Goal: Check status: Check status

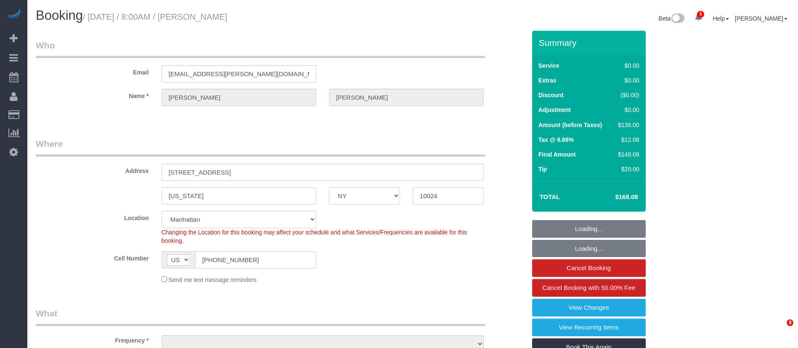
select select "NY"
select select "number:56"
select select "number:71"
select select "number:15"
select select "number:6"
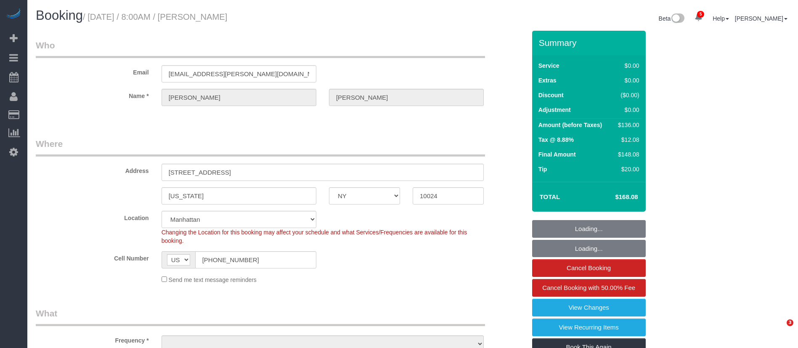
select select "spot1"
select select "object:1350"
select select "1"
select select "object:1390"
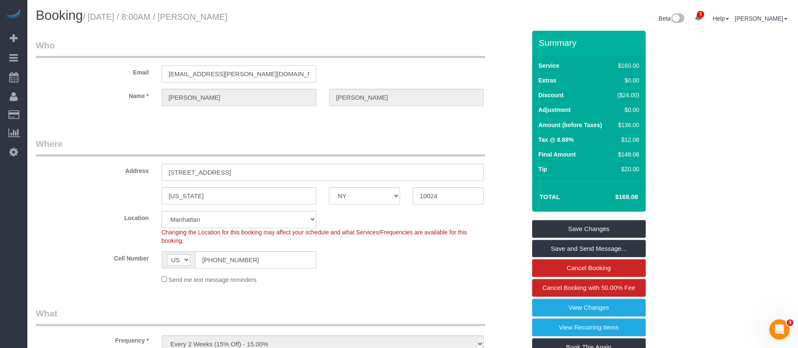
drag, startPoint x: 246, startPoint y: 75, endPoint x: 126, endPoint y: 66, distance: 120.2
click at [128, 66] on div "Email [EMAIL_ADDRESS][PERSON_NAME][DOMAIN_NAME]" at bounding box center [280, 60] width 503 height 43
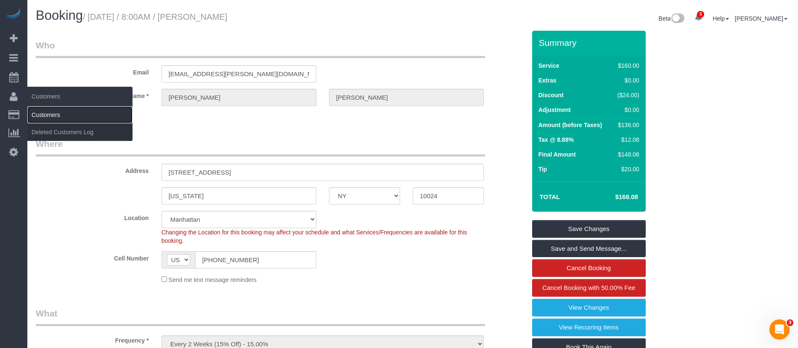
click at [53, 115] on link "Customers" at bounding box center [79, 114] width 105 height 17
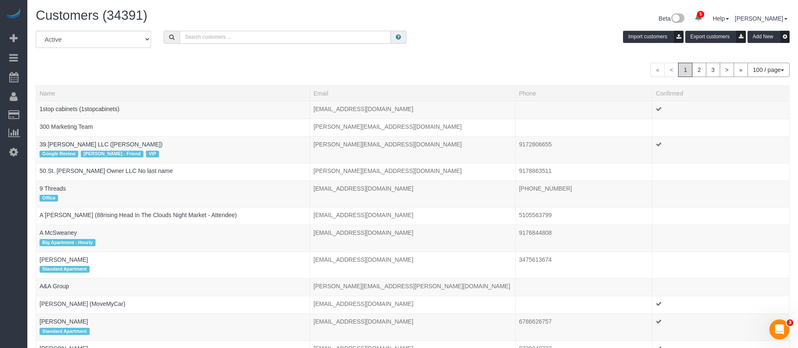
click at [210, 35] on input "text" at bounding box center [285, 37] width 211 height 13
paste input "[EMAIL_ADDRESS][PERSON_NAME][DOMAIN_NAME]"
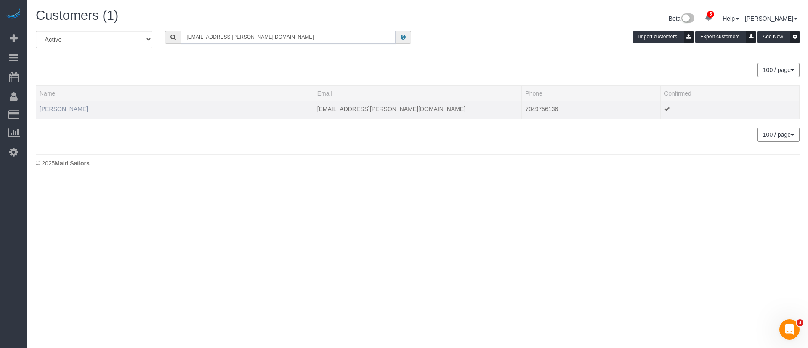
type input "[EMAIL_ADDRESS][PERSON_NAME][DOMAIN_NAME]"
click at [77, 109] on link "[PERSON_NAME]" at bounding box center [64, 109] width 48 height 7
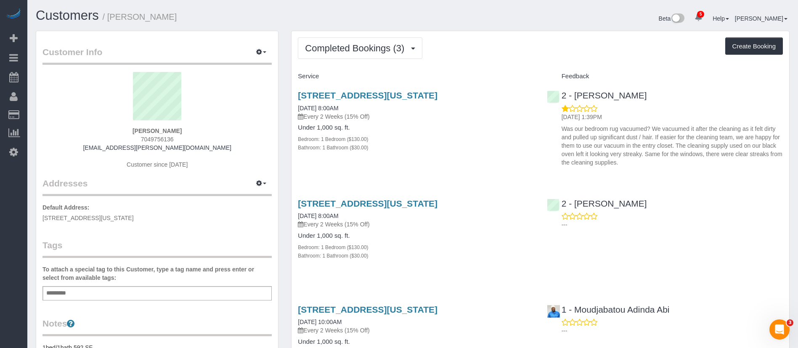
click at [480, 164] on div "[STREET_ADDRESS][US_STATE] [DATE] 8:00AM Every 2 Weeks (15% Off) Under 1,000 sq…" at bounding box center [416, 125] width 249 height 85
drag, startPoint x: 597, startPoint y: 135, endPoint x: 655, endPoint y: 166, distance: 65.9
click at [655, 166] on p "Was our bedroom rug vacuumed? We vacuumed it after the cleaning as it felt dirt…" at bounding box center [672, 146] width 221 height 42
click at [701, 160] on p "Was our bedroom rug vacuumed? We vacuumed it after the cleaning as it felt dirt…" at bounding box center [672, 146] width 221 height 42
drag, startPoint x: 646, startPoint y: 159, endPoint x: 677, endPoint y: 166, distance: 31.9
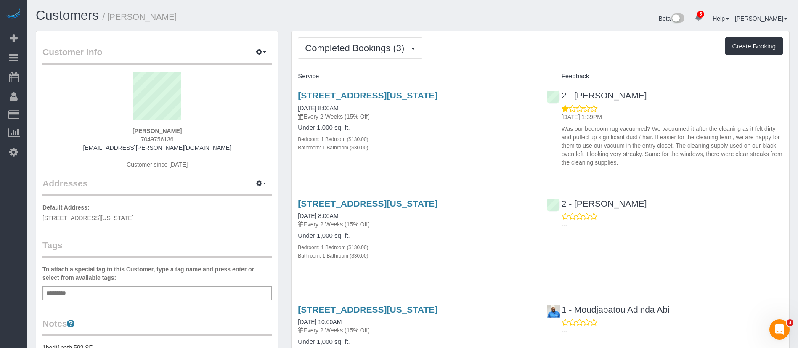
click at [677, 166] on p "Was our bedroom rug vacuumed? We vacuumed it after the cleaning as it felt dirt…" at bounding box center [672, 146] width 221 height 42
drag, startPoint x: 687, startPoint y: 150, endPoint x: 681, endPoint y: 149, distance: 6.8
click at [687, 150] on p "Was our bedroom rug vacuumed? We vacuumed it after the cleaning as it felt dirt…" at bounding box center [672, 146] width 221 height 42
drag, startPoint x: 633, startPoint y: 151, endPoint x: 682, endPoint y: 161, distance: 50.3
click at [682, 161] on p "Was our bedroom rug vacuumed? We vacuumed it after the cleaning as it felt dirt…" at bounding box center [672, 146] width 221 height 42
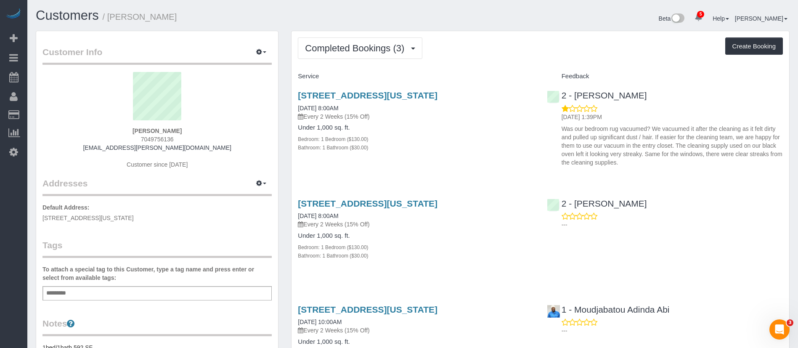
click at [696, 146] on p "Was our bedroom rug vacuumed? We vacuumed it after the cleaning as it felt dirt…" at bounding box center [672, 146] width 221 height 42
click at [663, 151] on p "Was our bedroom rug vacuumed? We vacuumed it after the cleaning as it felt dirt…" at bounding box center [672, 146] width 221 height 42
drag, startPoint x: 573, startPoint y: 133, endPoint x: 735, endPoint y: 159, distance: 164.1
click at [735, 159] on p "Was our bedroom rug vacuumed? We vacuumed it after the cleaning as it felt dirt…" at bounding box center [672, 146] width 221 height 42
click at [458, 155] on div "[STREET_ADDRESS][US_STATE] [DATE] 8:00AM Every 2 Weeks (15% Off) Under 1,000 sq…" at bounding box center [416, 125] width 249 height 85
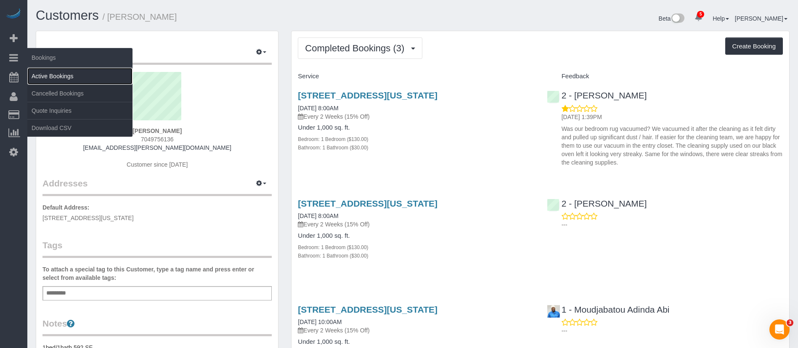
click at [73, 76] on link "Active Bookings" at bounding box center [79, 76] width 105 height 17
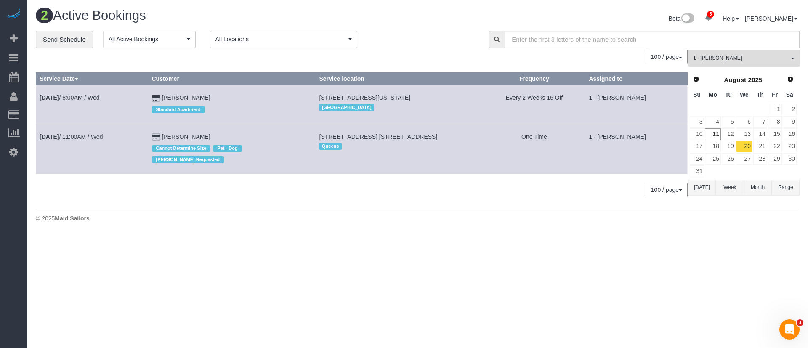
click at [88, 194] on div "0 Bookings found. We couldn't find any bookings that matched your search. Creat…" at bounding box center [362, 127] width 652 height 155
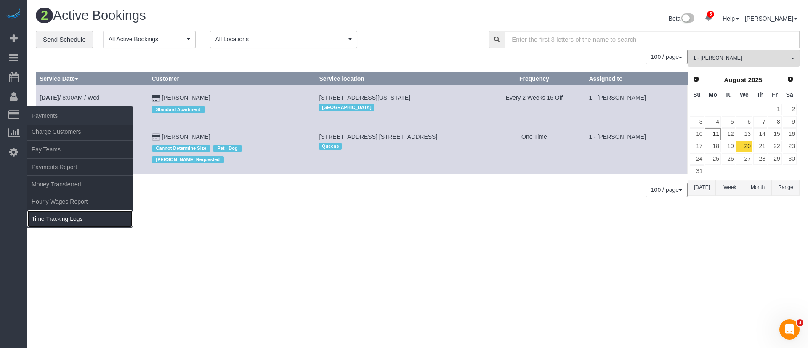
click at [88, 215] on link "Time Tracking Logs" at bounding box center [79, 218] width 105 height 17
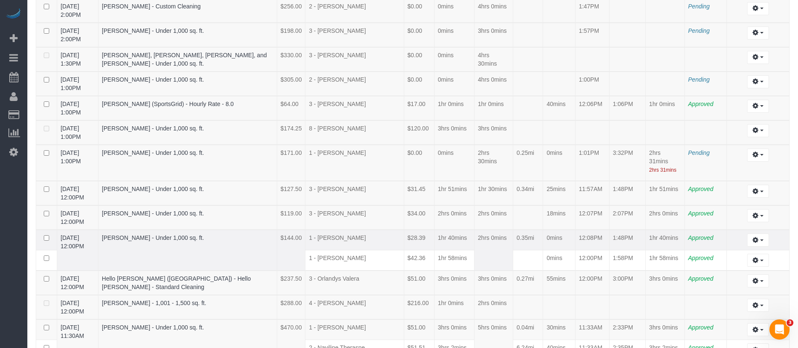
scroll to position [316, 0]
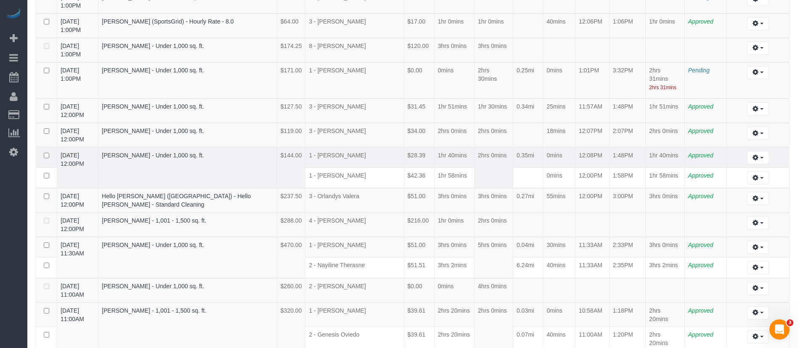
click at [404, 149] on td "$28.39" at bounding box center [419, 157] width 30 height 21
click at [63, 45] on link "[DATE] 1:00PM" at bounding box center [71, 49] width 20 height 15
drag, startPoint x: 112, startPoint y: 42, endPoint x: 144, endPoint y: 47, distance: 32.3
click at [144, 47] on tr "[DATE] 1:00PM [PERSON_NAME] - Under 1,000 sq. ft. $174.25 8 - [PERSON_NAME] $12…" at bounding box center [413, 50] width 754 height 24
click at [147, 59] on td "[PERSON_NAME] - Under 1,000 sq. ft." at bounding box center [187, 50] width 179 height 24
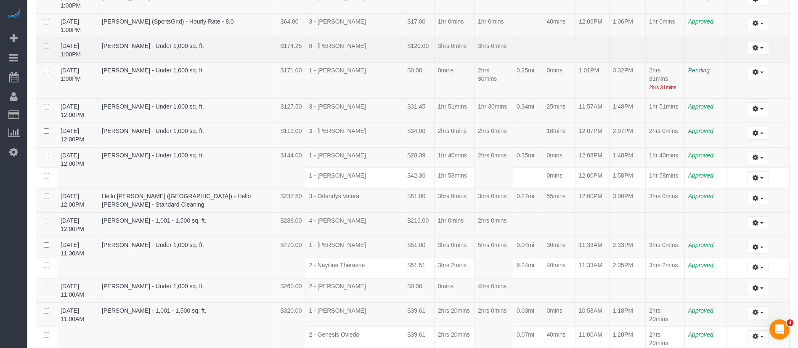
click at [98, 45] on td "[DATE] 1:00PM" at bounding box center [77, 50] width 41 height 24
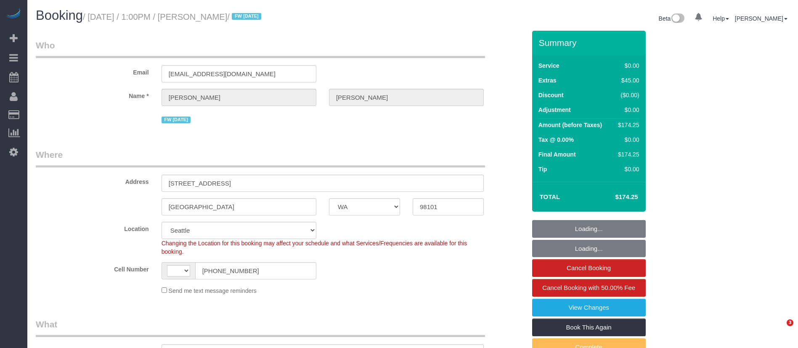
select select "WA"
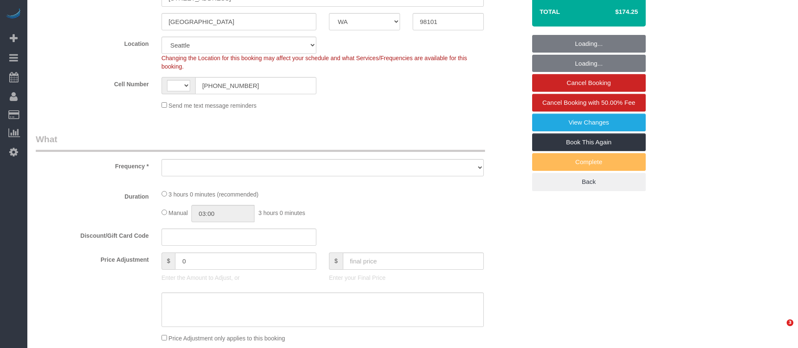
select select "string:US"
select select "object:790"
select select "string:stripe-pm_1RAycQ4VGloSiKo70Gvyto8T"
select select "1"
select select "number:89"
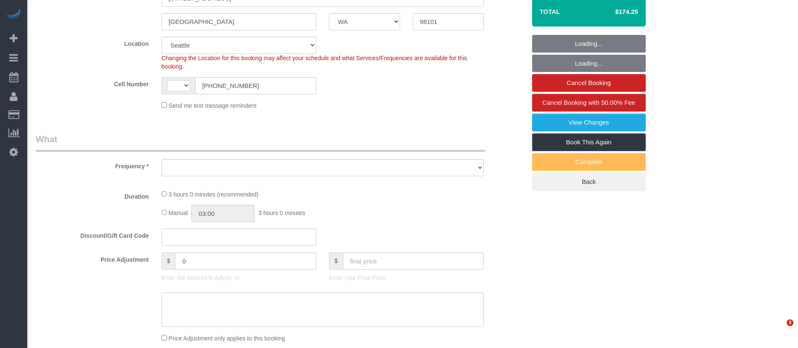
select select "number:90"
select select "number:15"
select select "number:7"
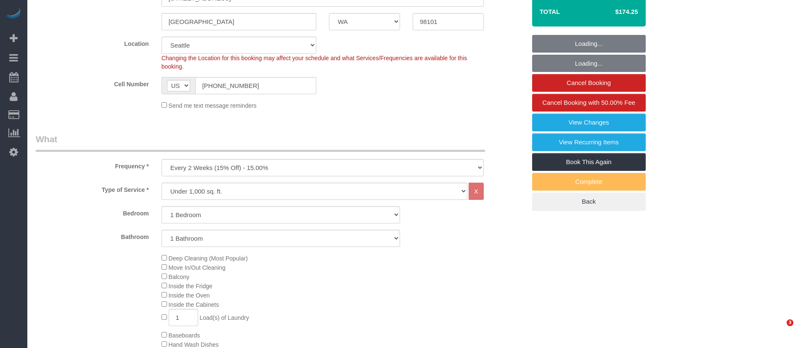
select select "object:993"
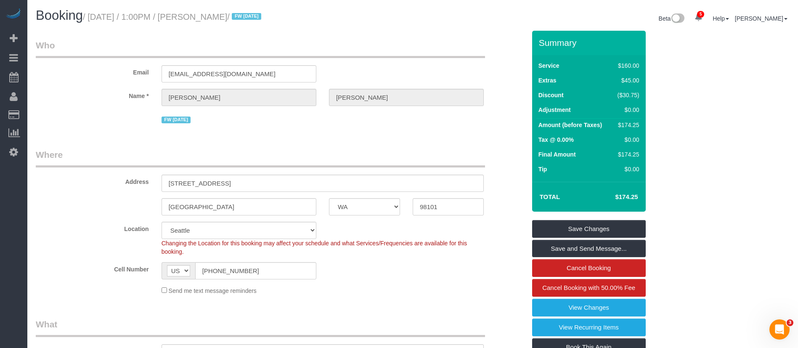
click at [256, 48] on legend "Who" at bounding box center [260, 48] width 449 height 19
drag, startPoint x: 147, startPoint y: 16, endPoint x: 163, endPoint y: 14, distance: 16.1
click at [163, 14] on small "/ August 11, 2025 / 1:00PM / Jared Allen / FW 08/23/24" at bounding box center [173, 16] width 181 height 9
click at [199, 27] on div "Booking / August 11, 2025 / 1:00PM / Jared Allen / FW 08/23/24 Beta 5 Your Noti…" at bounding box center [412, 19] width 767 height 22
drag, startPoint x: 162, startPoint y: 14, endPoint x: 200, endPoint y: 20, distance: 38.7
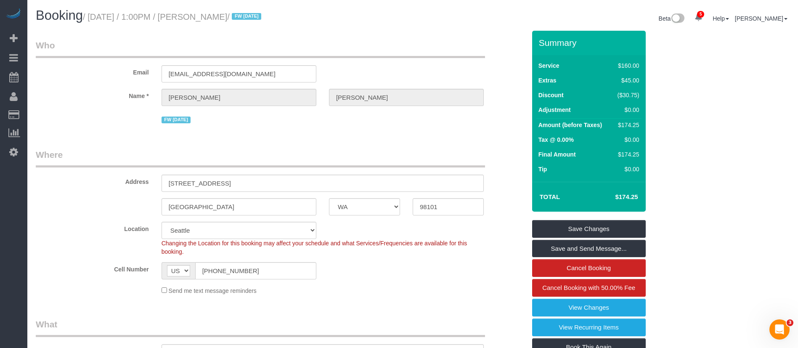
click at [200, 20] on small "/ August 11, 2025 / 1:00PM / Jared Allen / FW 08/23/24" at bounding box center [173, 16] width 181 height 9
click at [203, 24] on div "Booking / August 11, 2025 / 1:00PM / Jared Allen / FW 08/23/24" at bounding box center [220, 17] width 383 height 18
click at [207, 16] on small "/ August 11, 2025 / 1:00PM / Jared Allen / FW 08/23/24" at bounding box center [173, 16] width 181 height 9
drag, startPoint x: 212, startPoint y: 17, endPoint x: 214, endPoint y: 30, distance: 13.3
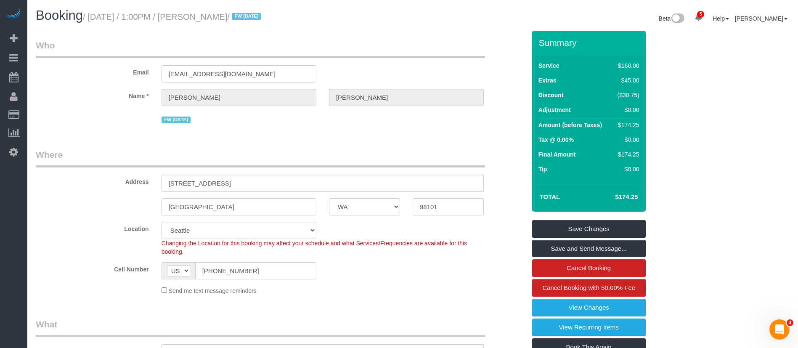
click at [211, 17] on small "/ August 11, 2025 / 1:00PM / Jared Allen / FW 08/23/24" at bounding box center [173, 16] width 181 height 9
drag, startPoint x: 226, startPoint y: 12, endPoint x: 252, endPoint y: 30, distance: 31.2
click at [226, 13] on small "/ August 11, 2025 / 1:00PM / Jared Allen / FW 08/23/24" at bounding box center [173, 16] width 181 height 9
copy small "Jared Allen"
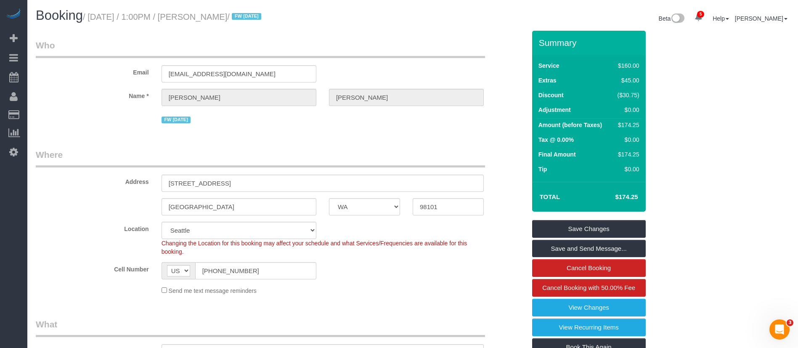
click at [206, 16] on small "/ August 11, 2025 / 1:00PM / Jared Allen / FW 08/23/24" at bounding box center [173, 16] width 181 height 9
click at [231, 73] on input "jaredrobertallen@gmail.com" at bounding box center [239, 73] width 155 height 17
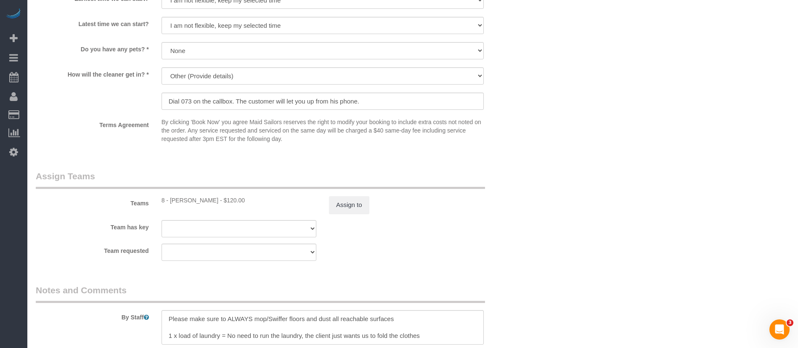
scroll to position [989, 0]
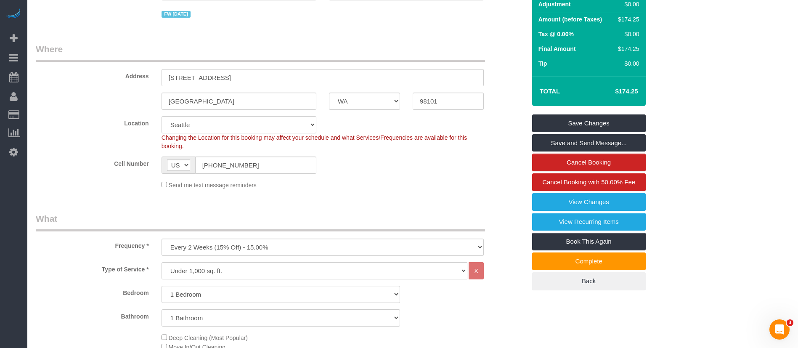
scroll to position [0, 0]
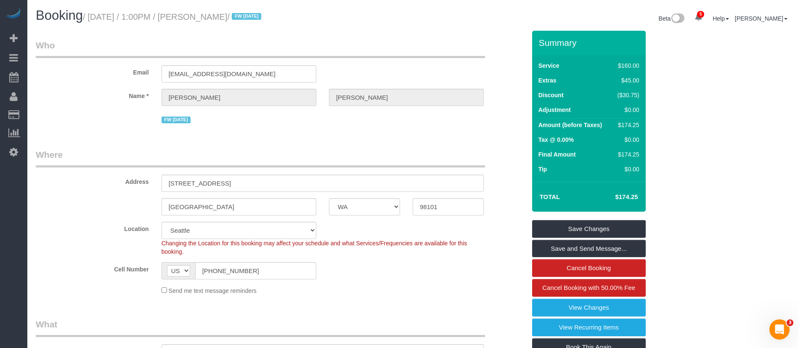
click at [106, 17] on small "/ August 11, 2025 / 1:00PM / Jared Allen / FW 08/23/24" at bounding box center [173, 16] width 181 height 9
click at [222, 16] on small "/ August 11, 2025 / 1:00PM / Jared Allen / FW 08/23/24" at bounding box center [173, 16] width 181 height 9
copy small "August 11, 2025 / 1:00PM / Jared Allen"
